Goal: Transaction & Acquisition: Obtain resource

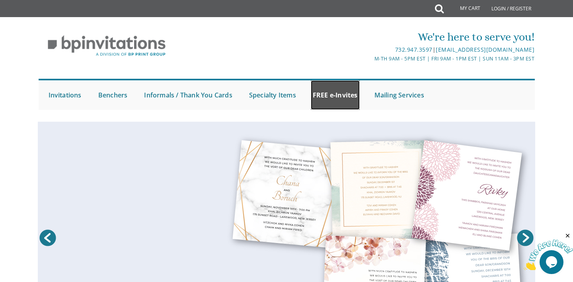
click at [338, 96] on link "FREE e-Invites" at bounding box center [335, 94] width 49 height 29
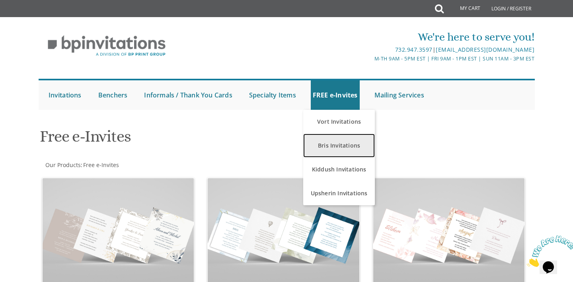
click at [344, 143] on link "Bris Invitations" at bounding box center [339, 146] width 72 height 24
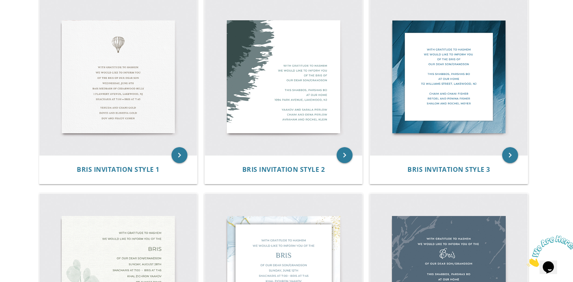
scroll to position [175, 0]
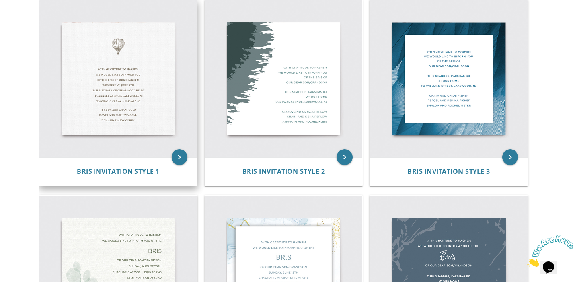
click at [156, 97] on img at bounding box center [118, 79] width 158 height 158
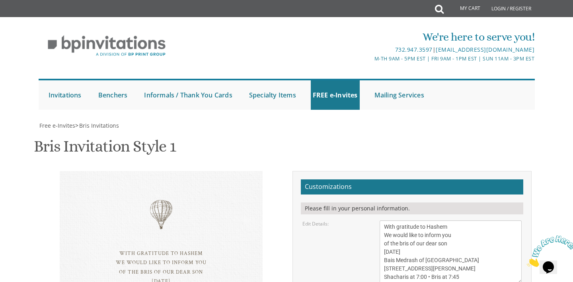
scroll to position [48, 0]
